Goal: Task Accomplishment & Management: Complete application form

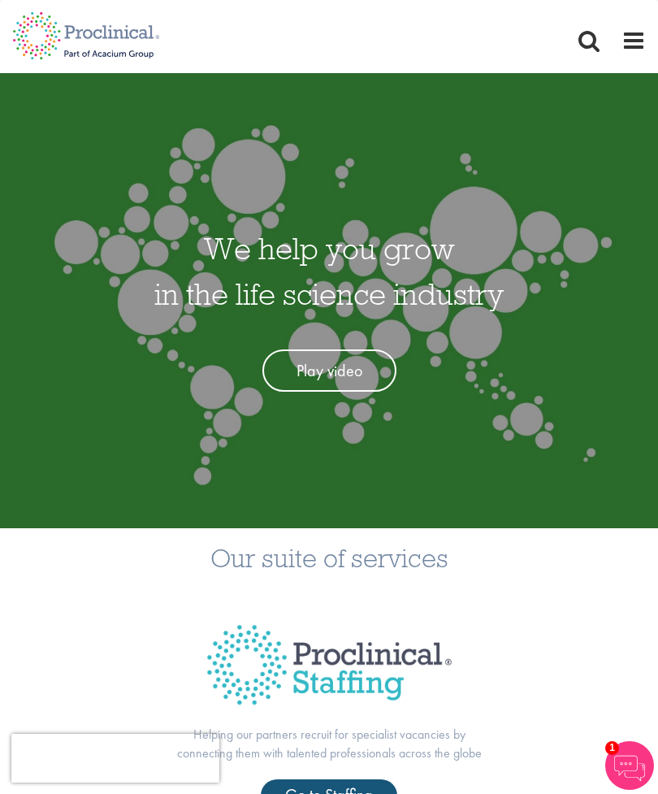
click at [644, 32] on span at bounding box center [633, 40] width 24 height 24
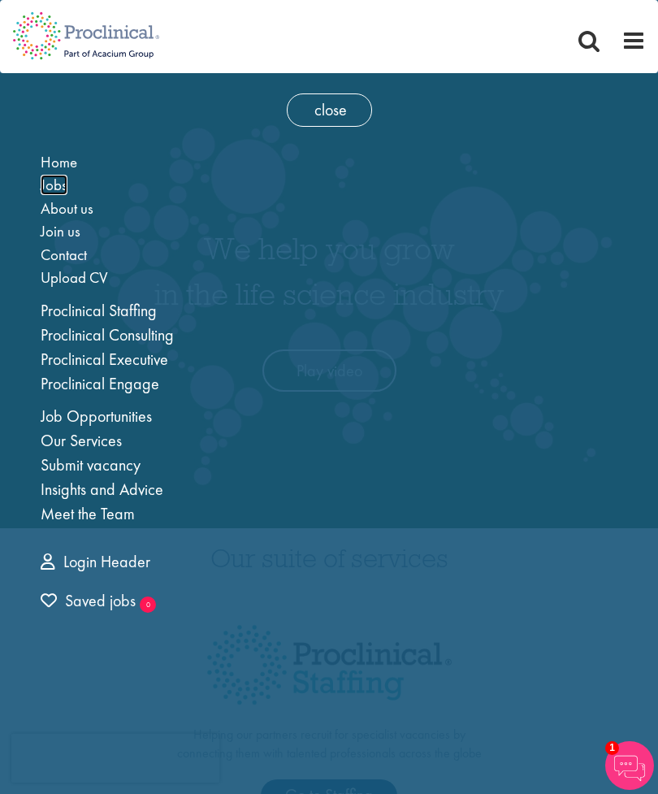
click at [50, 184] on span "Jobs" at bounding box center [54, 185] width 27 height 20
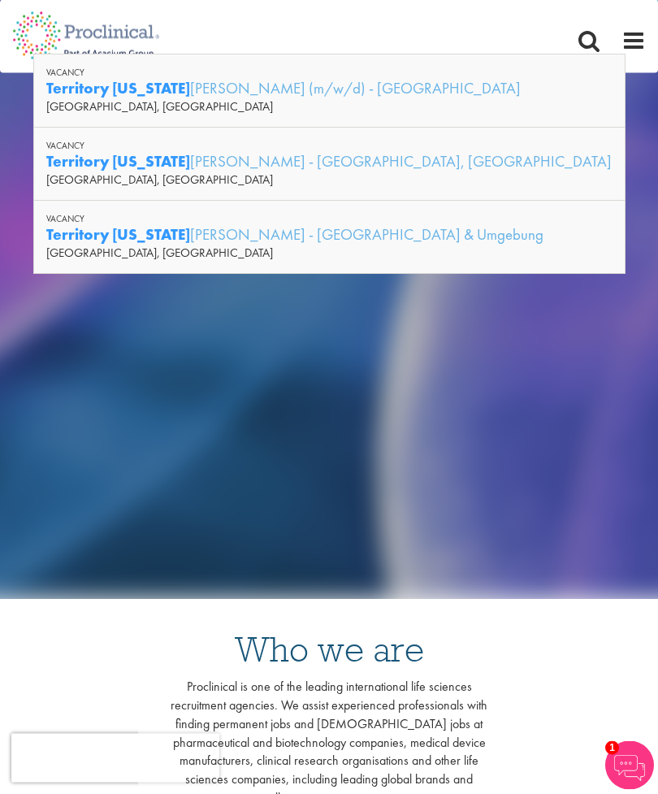
scroll to position [185, 0]
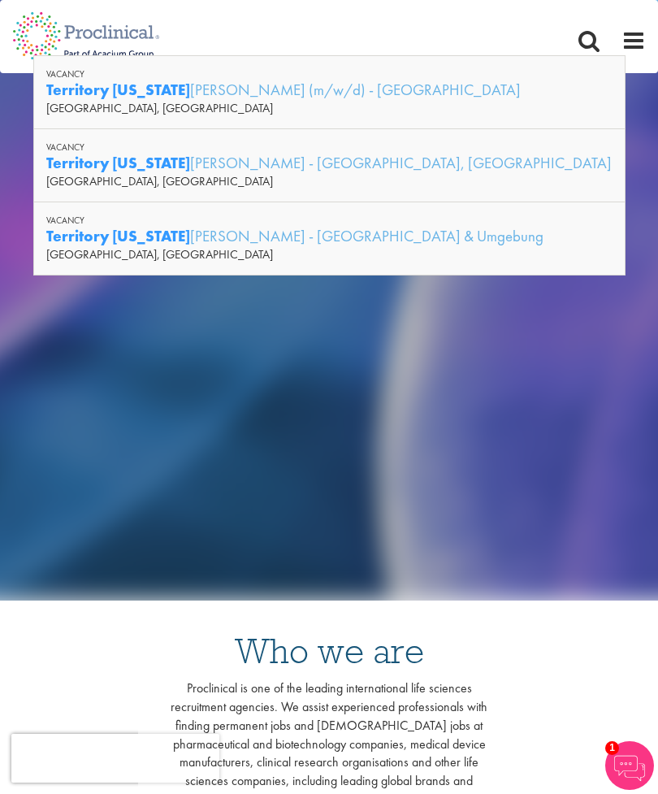
click at [76, 252] on div "[GEOGRAPHIC_DATA], [GEOGRAPHIC_DATA]" at bounding box center [329, 254] width 566 height 16
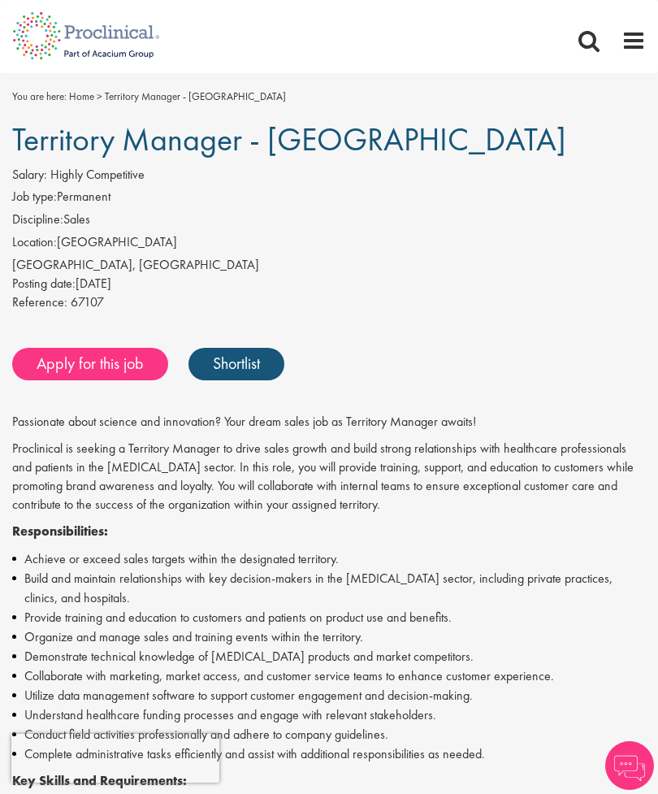
click at [58, 363] on link "Apply for this job" at bounding box center [90, 364] width 156 height 32
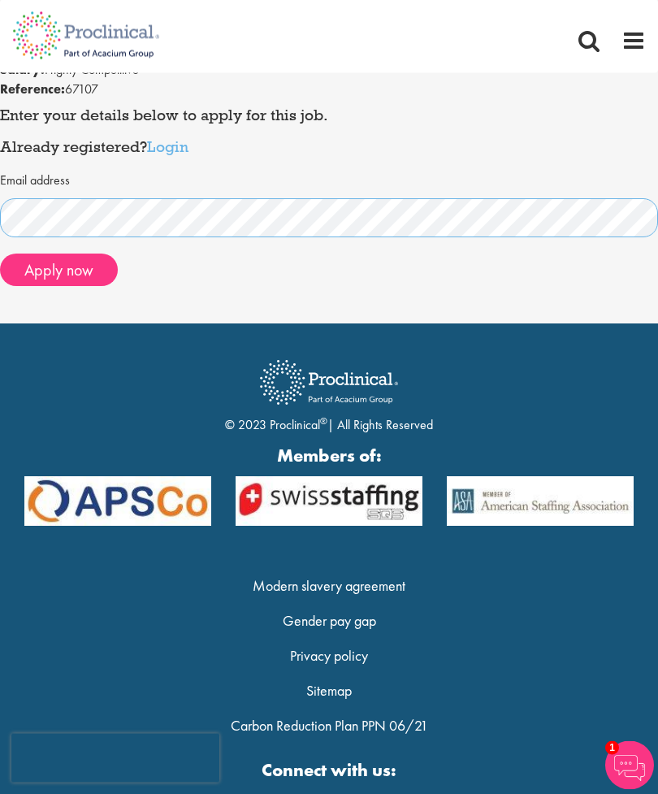
scroll to position [175, 0]
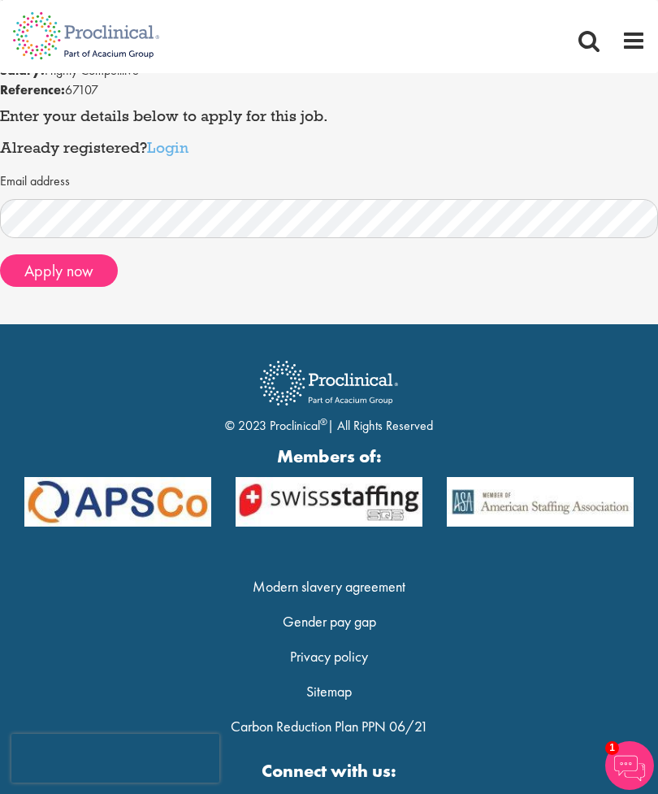
click at [50, 265] on button "Apply now" at bounding box center [59, 270] width 118 height 32
